Goal: Information Seeking & Learning: Learn about a topic

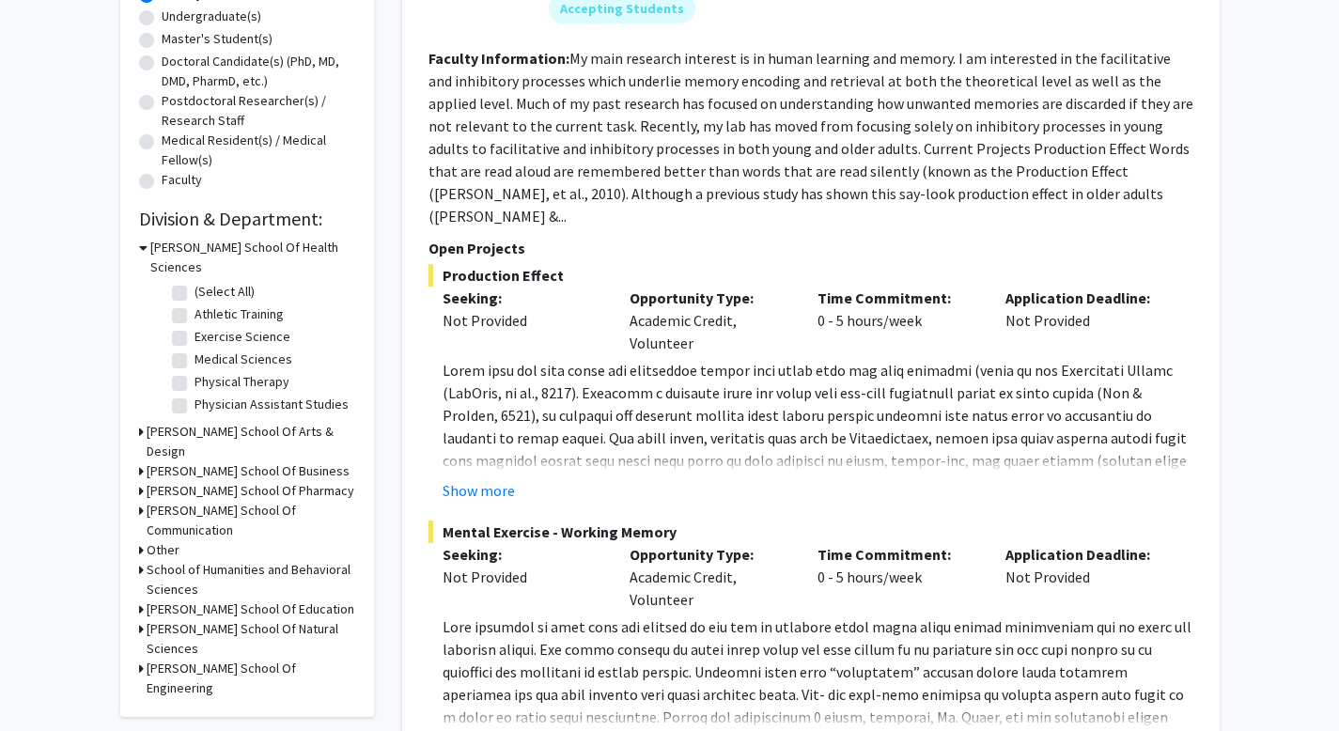
scroll to position [370, 0]
click at [195, 351] on label "Medical Sciences" at bounding box center [244, 361] width 98 height 20
click at [195, 351] on input "Medical Sciences" at bounding box center [201, 357] width 12 height 12
checkbox input "true"
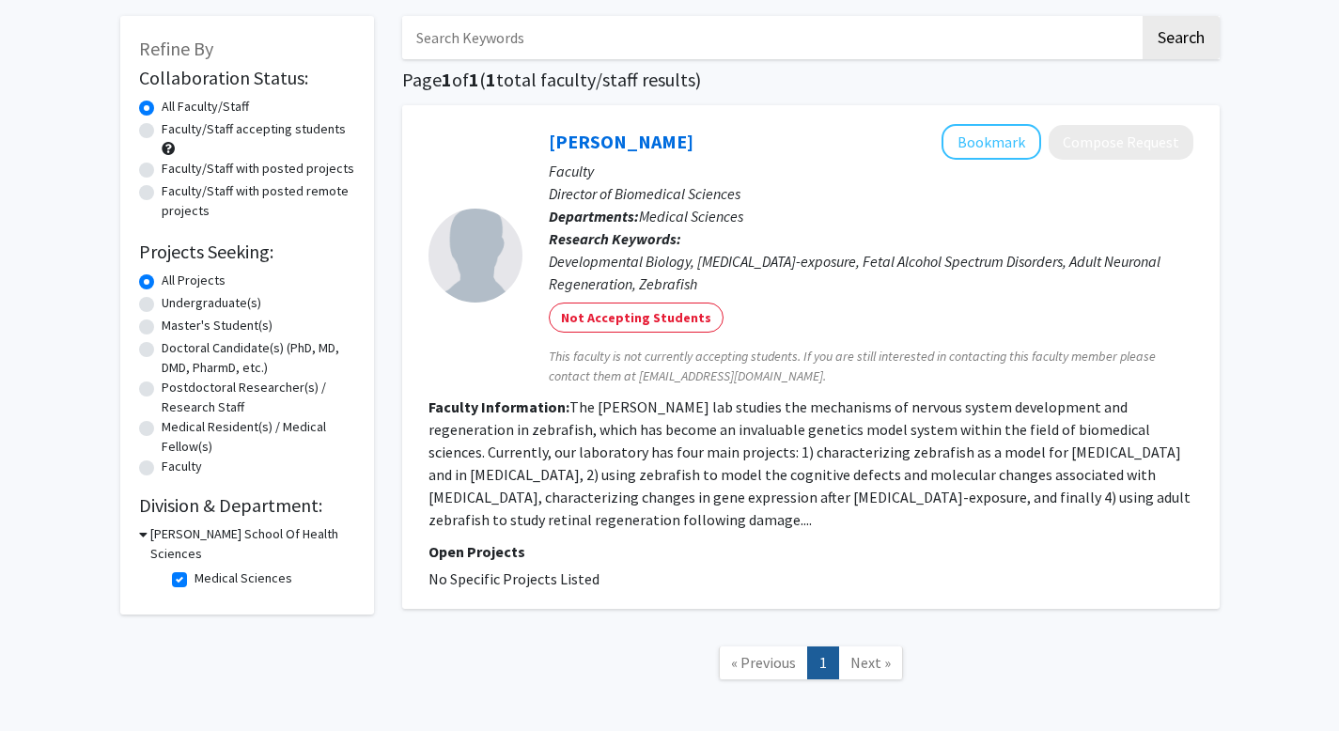
scroll to position [86, 0]
click at [195, 568] on label "Medical Sciences" at bounding box center [244, 578] width 98 height 20
click at [195, 568] on input "Medical Sciences" at bounding box center [201, 574] width 12 height 12
checkbox input "false"
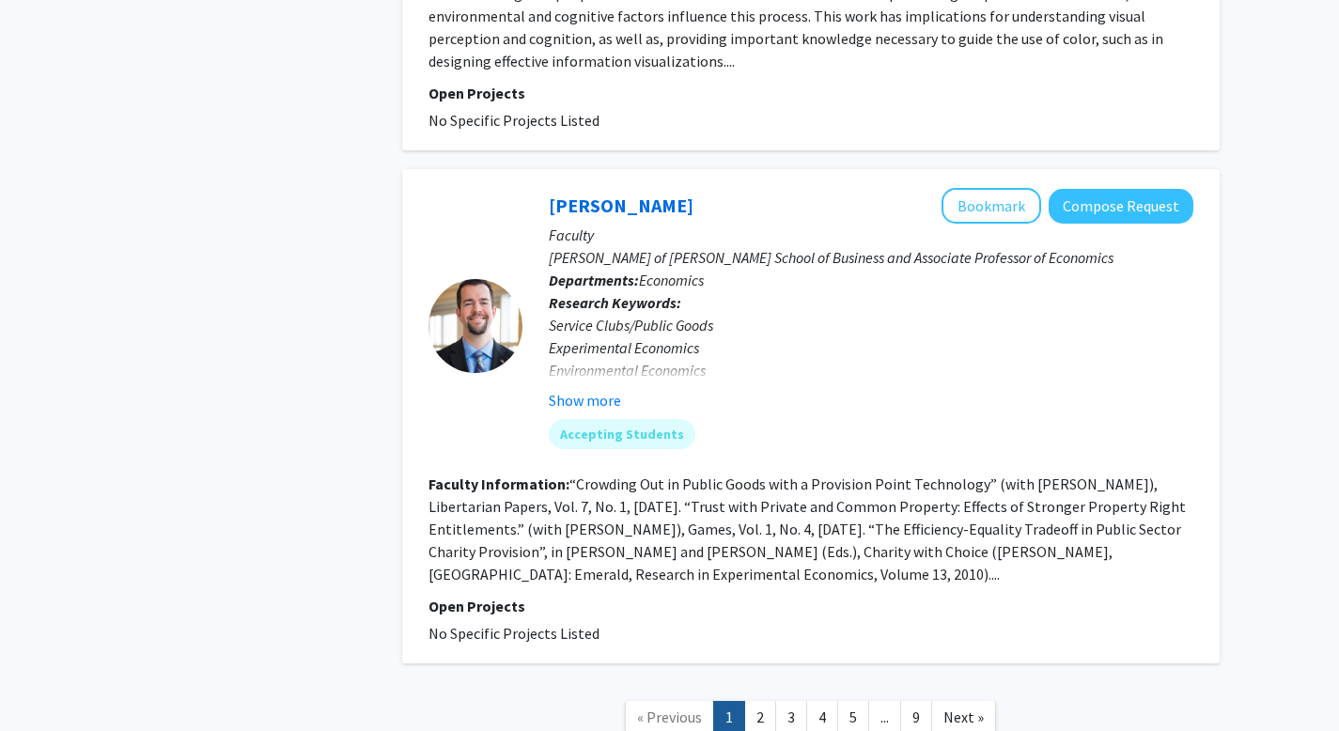
scroll to position [7094, 0]
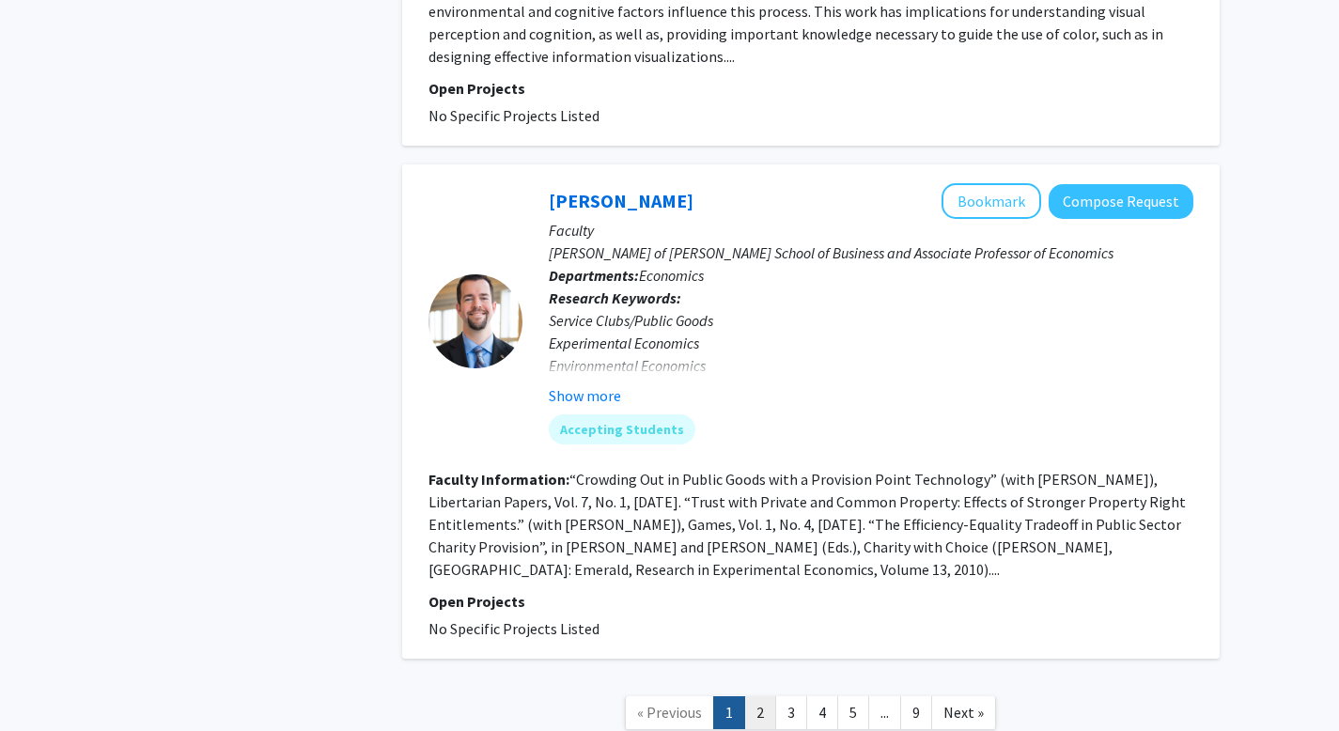
click at [761, 696] on link "2" at bounding box center [760, 712] width 32 height 33
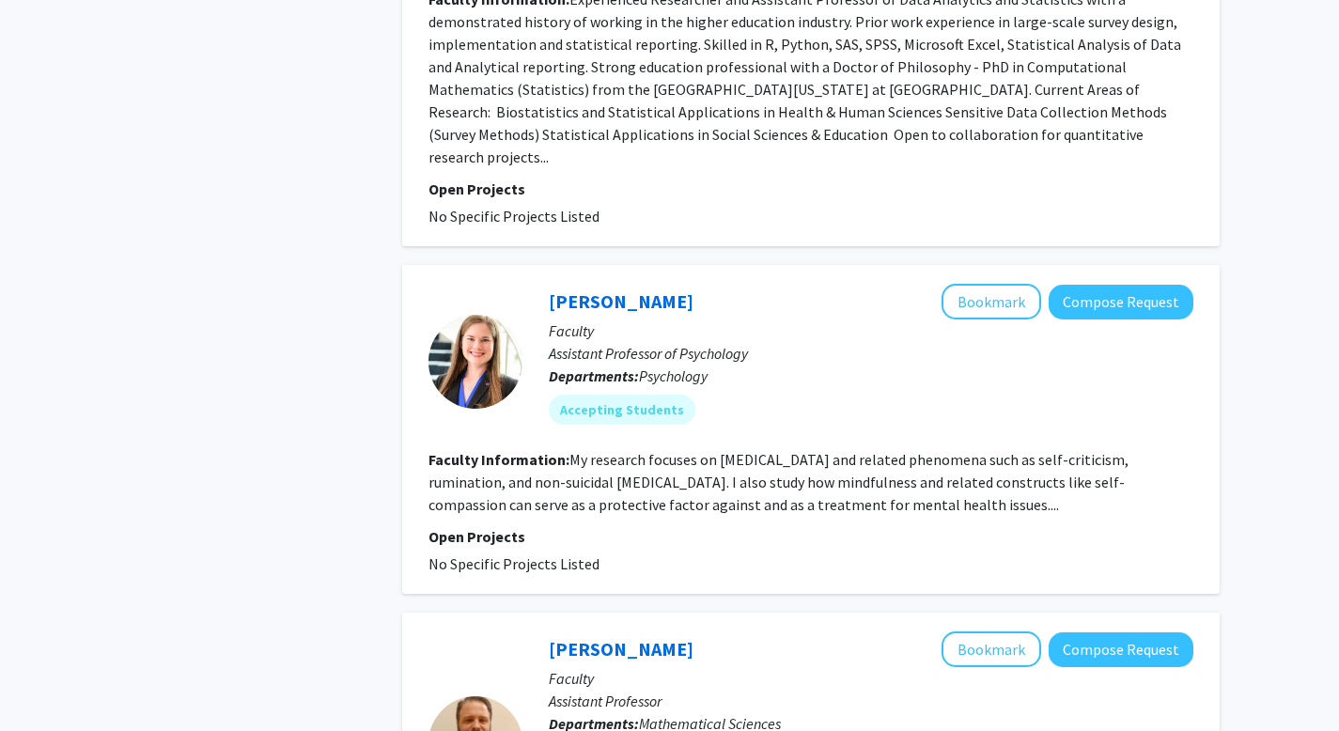
scroll to position [1248, 0]
